Goal: Navigation & Orientation: Find specific page/section

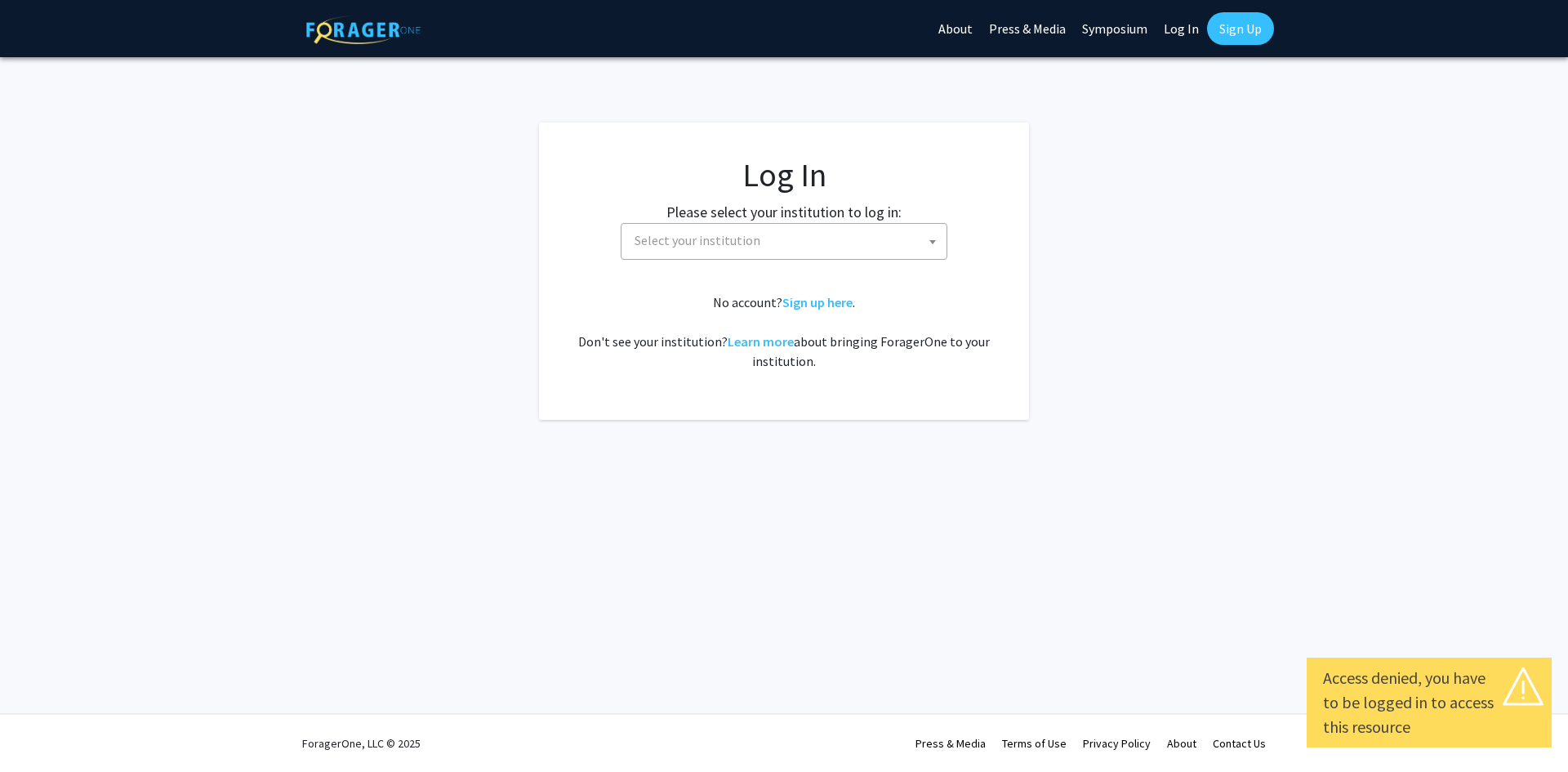
select select
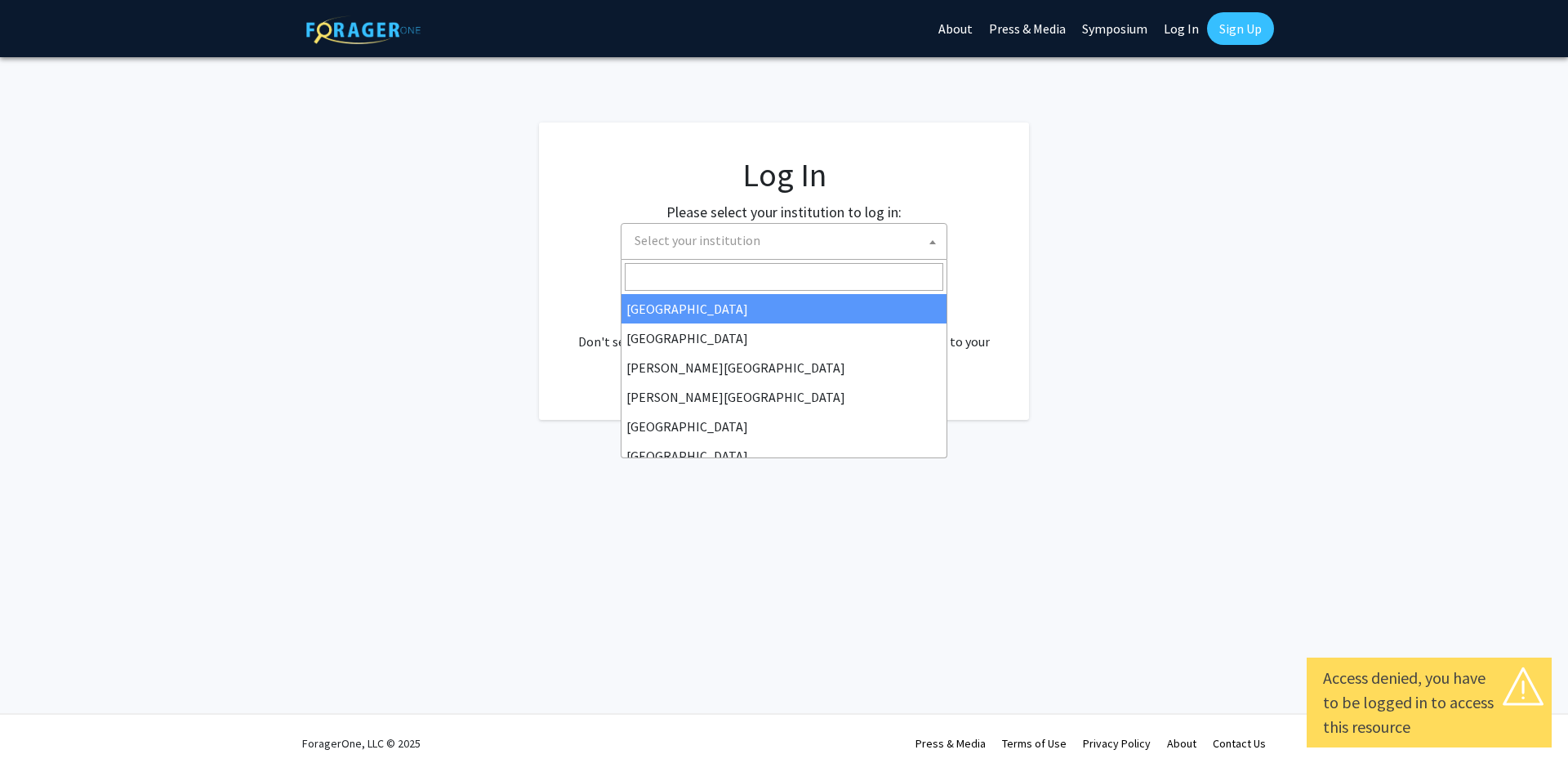
click at [668, 238] on span "Select your institution" at bounding box center [698, 240] width 126 height 16
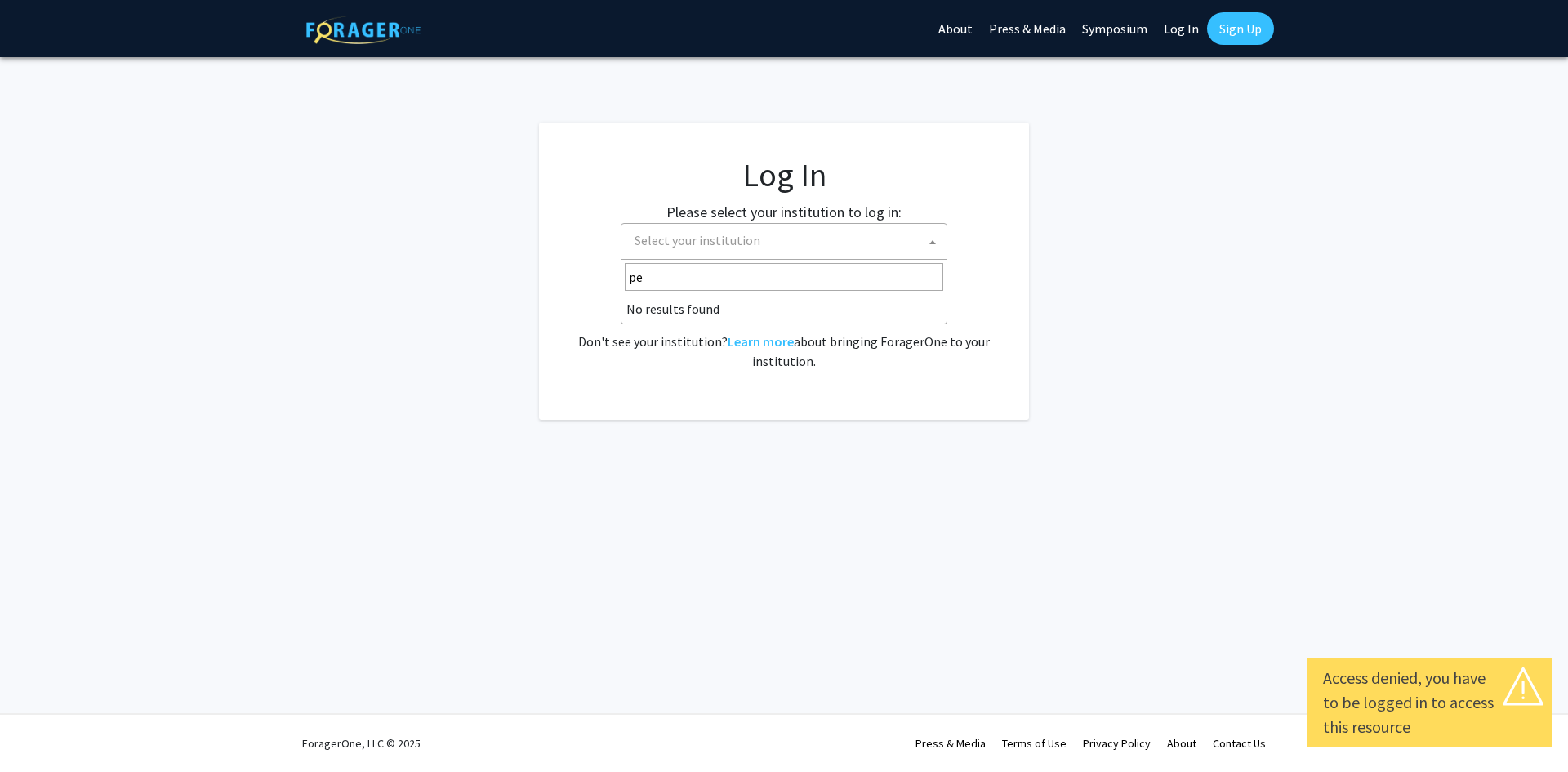
type input "p"
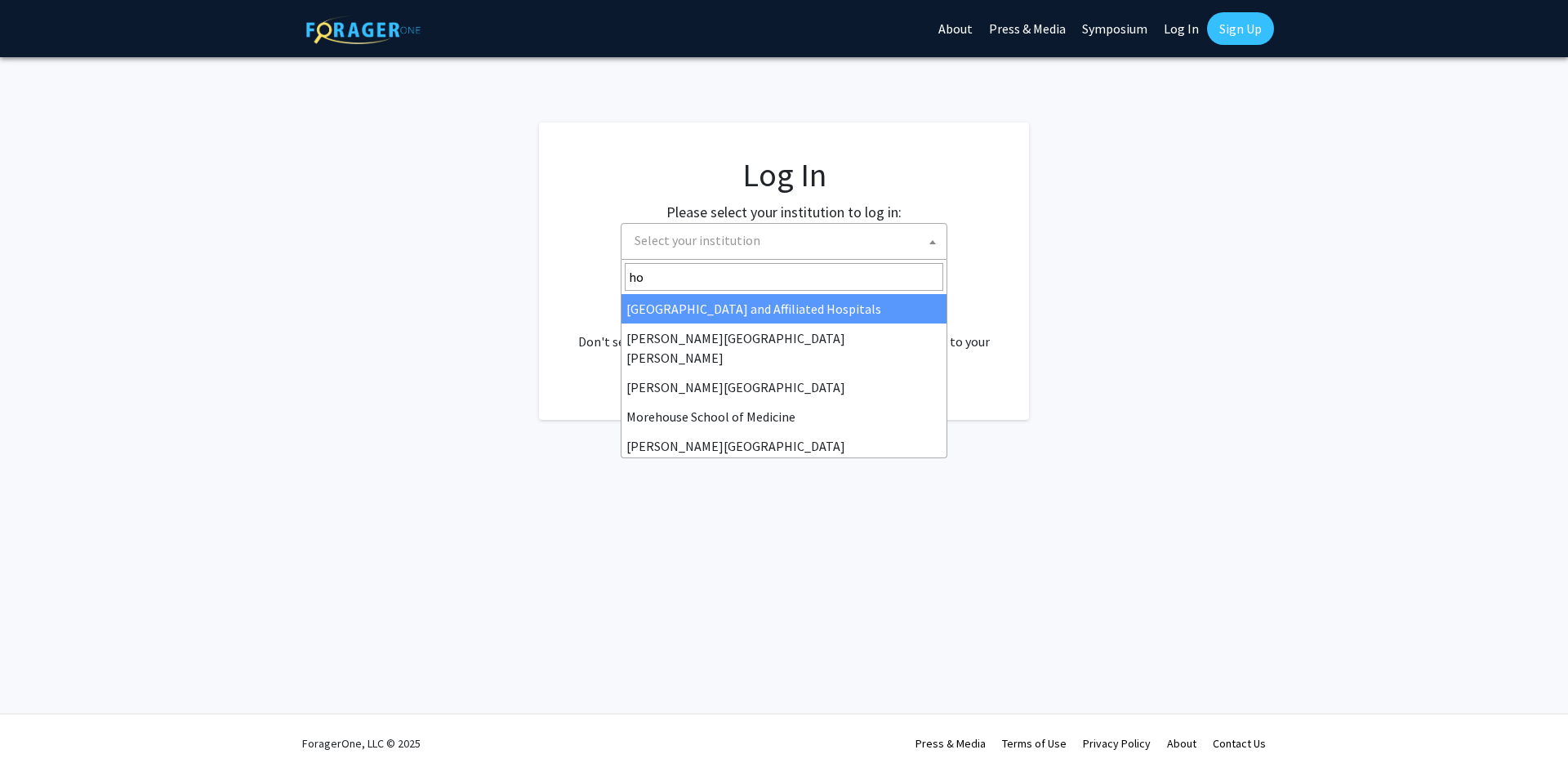
type input "ho"
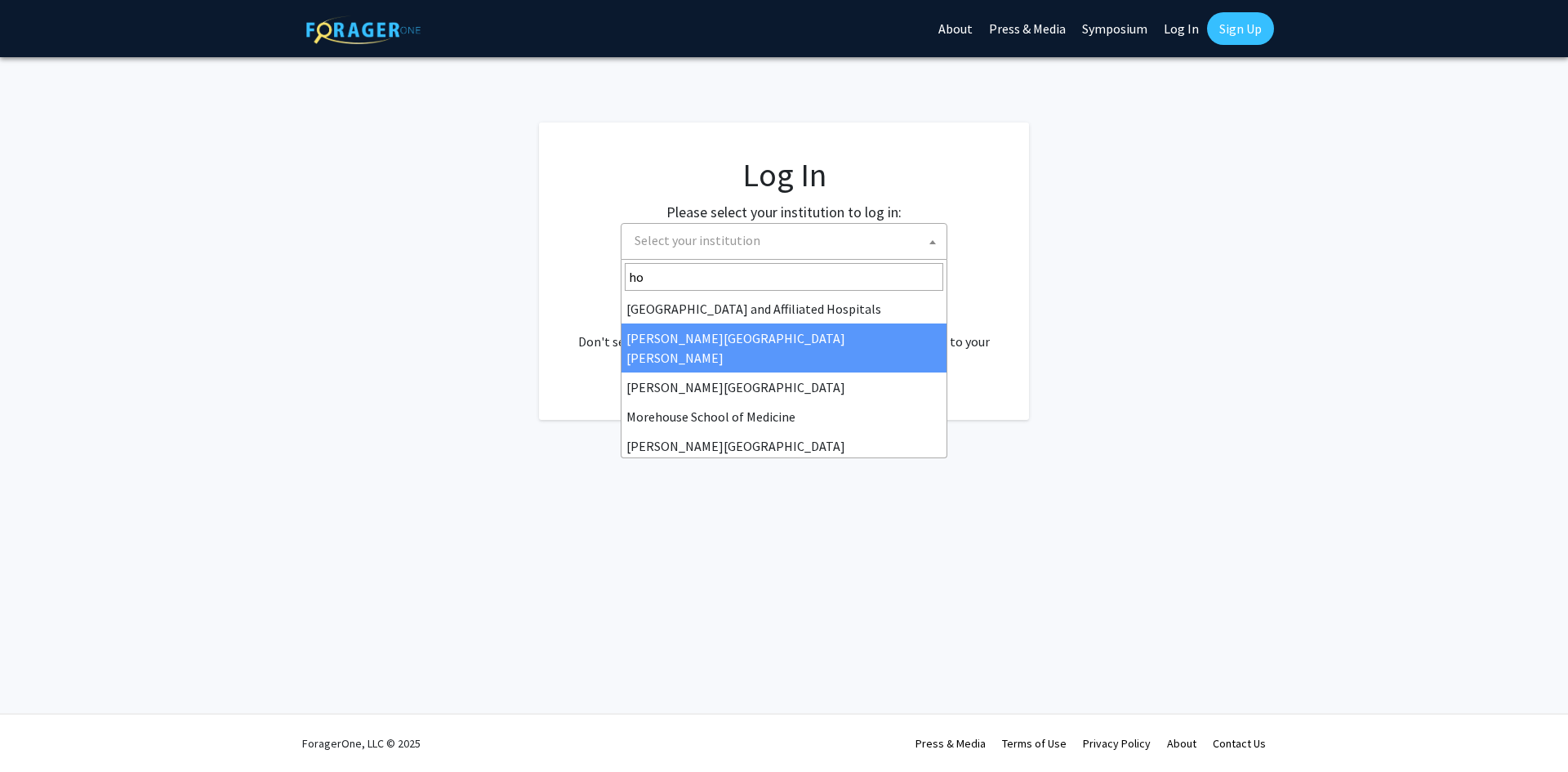
select select "1"
